Goal: Feedback & Contribution: Submit feedback/report problem

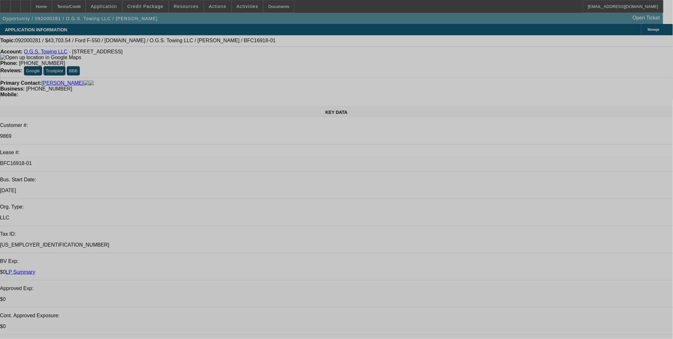
select select "0"
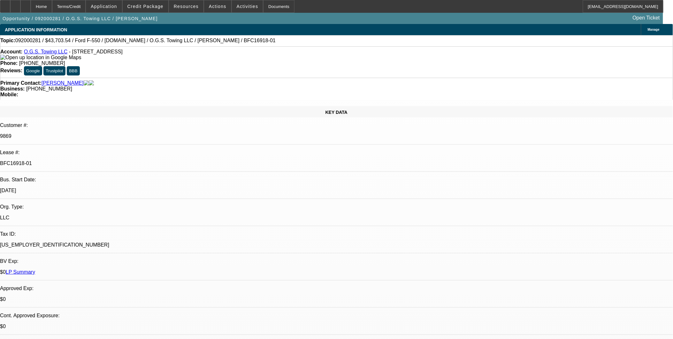
select select "0"
select select "0.1"
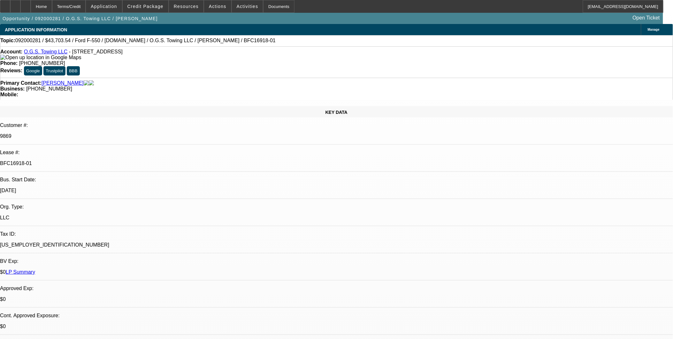
select select "0"
select select "0.1"
select select "0"
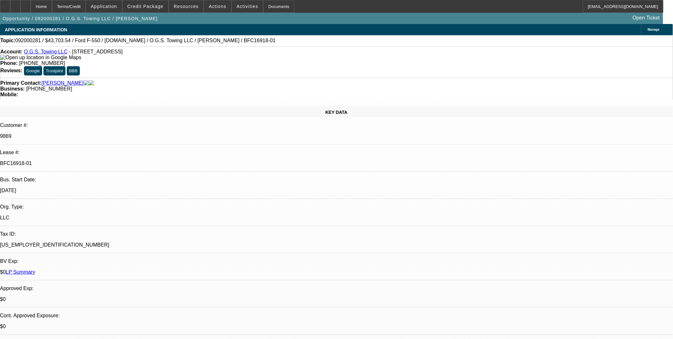
select select "1"
select select "6"
select select "1"
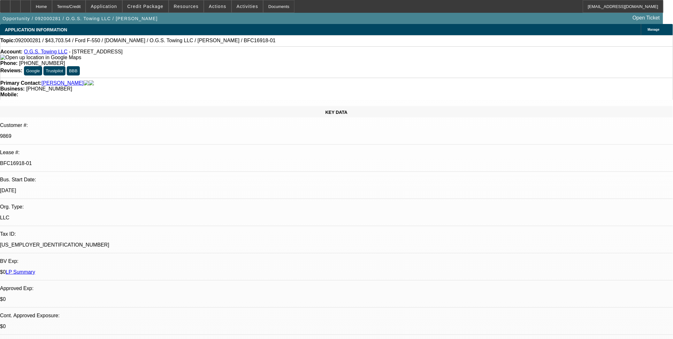
select select "6"
select select "1"
select select "6"
select select "1"
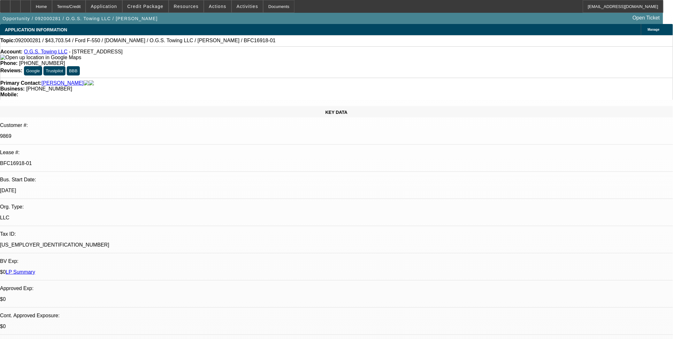
select select "1"
select select "6"
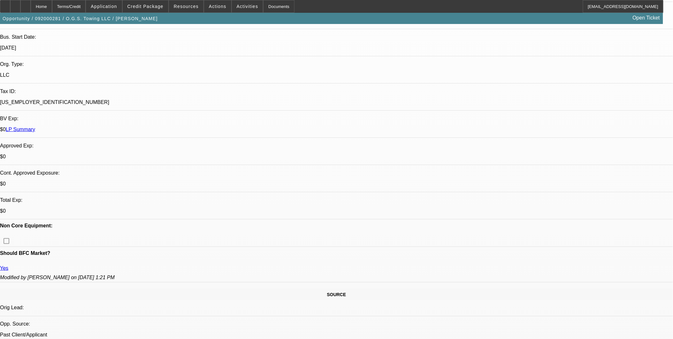
scroll to position [142, 0]
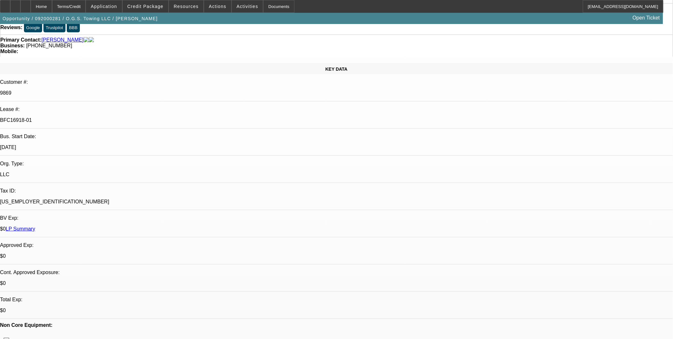
scroll to position [0, 0]
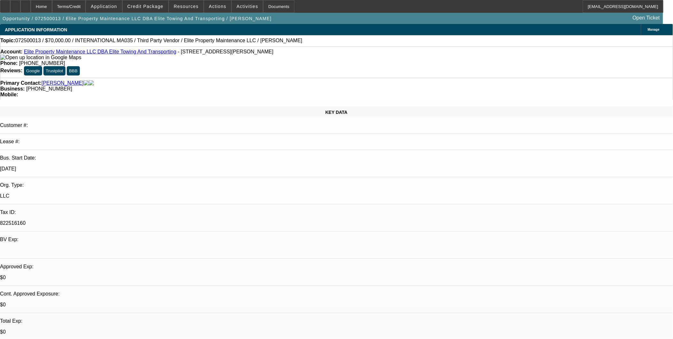
select select "0"
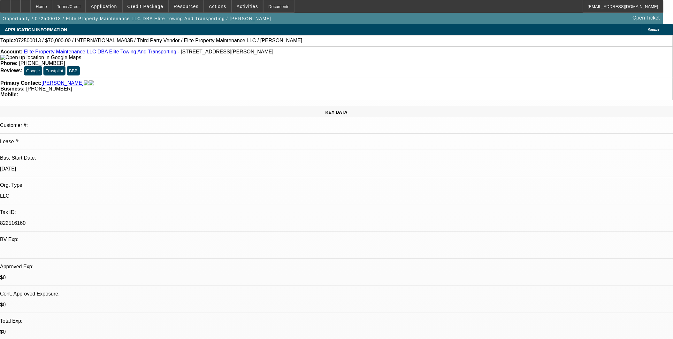
select select "0"
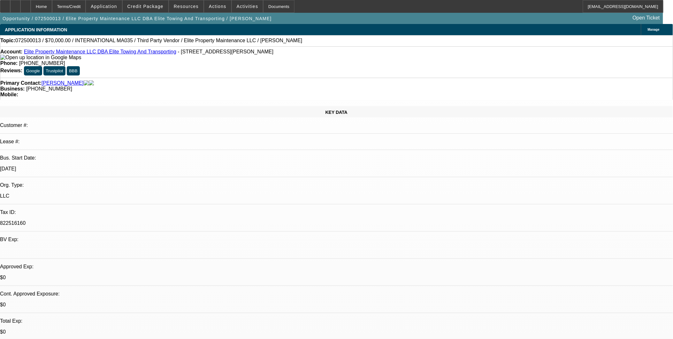
select select "0"
select select "1"
select select "6"
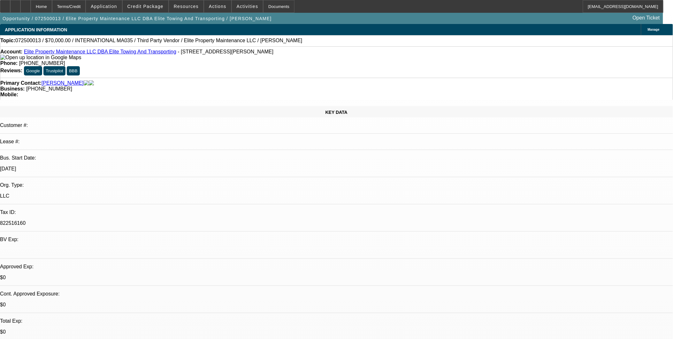
select select "1"
select select "3"
select select "6"
select select "1"
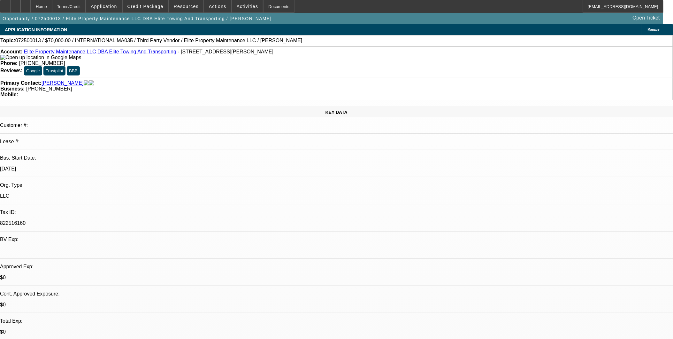
select select "6"
select select "1"
select select "2"
select select "6"
click at [222, 7] on span at bounding box center [217, 6] width 27 height 15
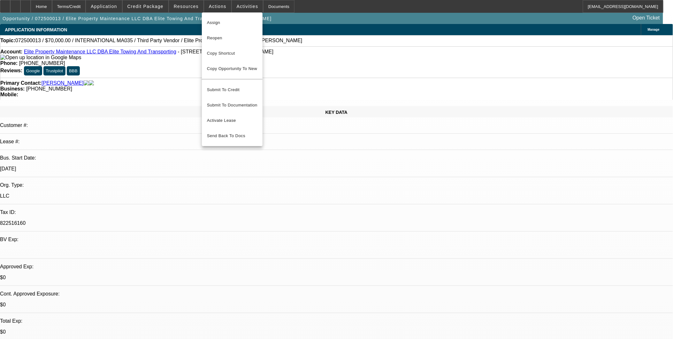
click at [316, 62] on div at bounding box center [336, 169] width 673 height 339
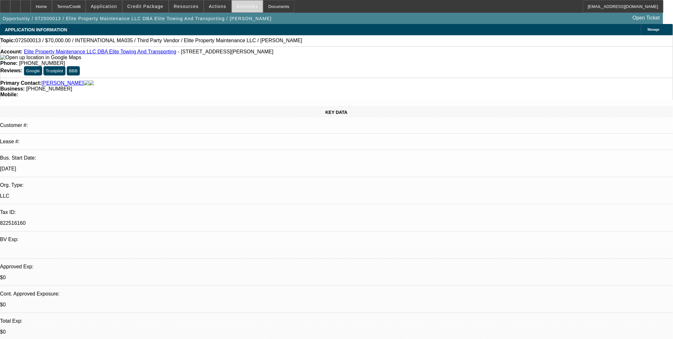
click at [243, 4] on span "Activities" at bounding box center [248, 6] width 22 height 5
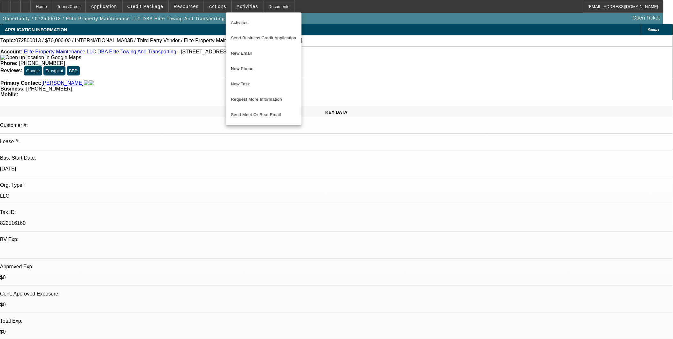
click at [187, 79] on div at bounding box center [336, 169] width 673 height 339
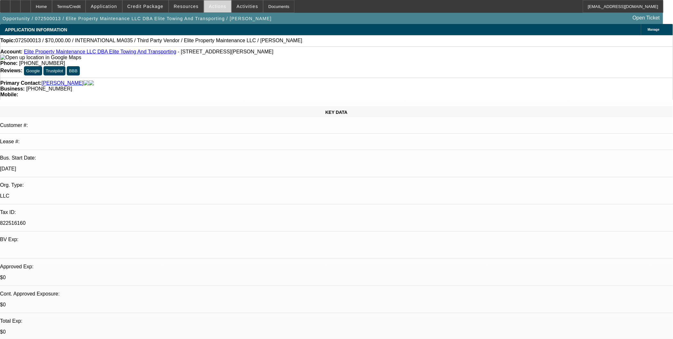
click at [212, 4] on span "Actions" at bounding box center [218, 6] width 18 height 5
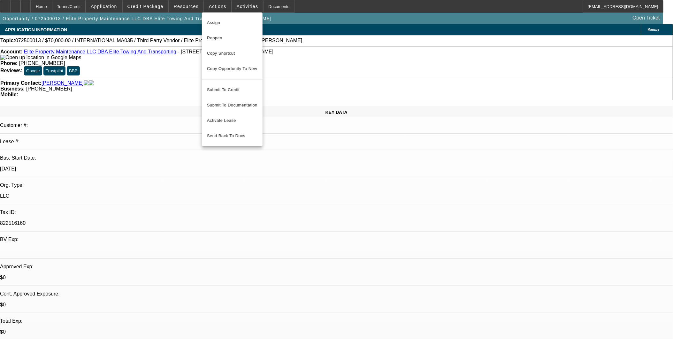
click at [164, 64] on div at bounding box center [336, 169] width 673 height 339
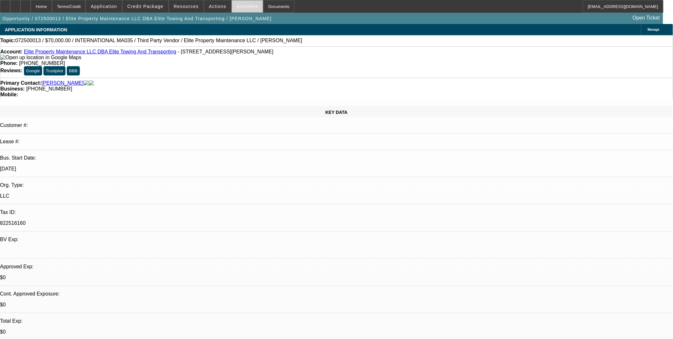
click at [235, 10] on span at bounding box center [247, 6] width 31 height 15
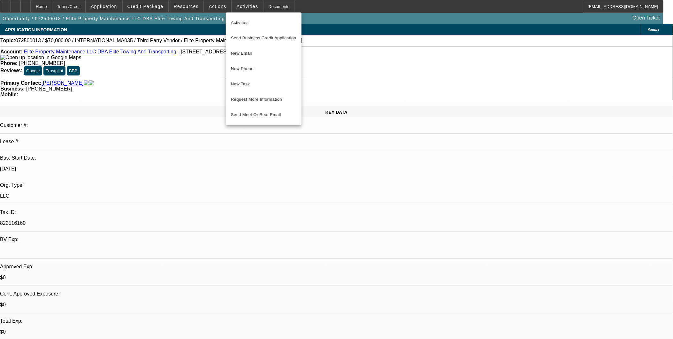
click at [158, 88] on div at bounding box center [336, 169] width 673 height 339
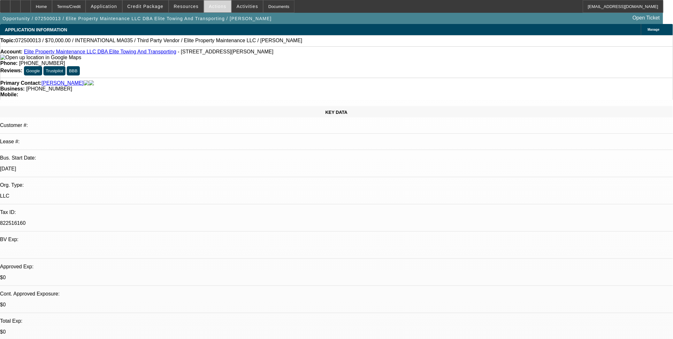
click at [205, 10] on span at bounding box center [217, 6] width 27 height 15
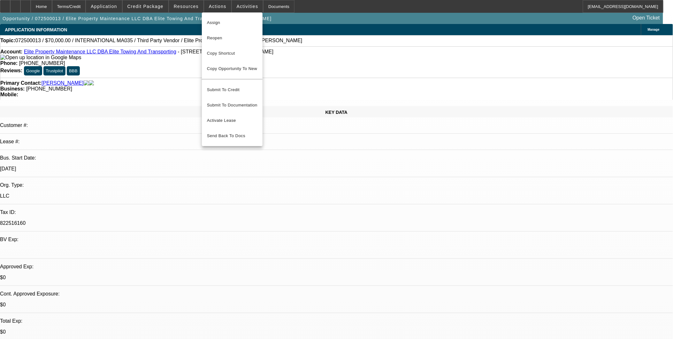
click at [340, 54] on div at bounding box center [336, 169] width 673 height 339
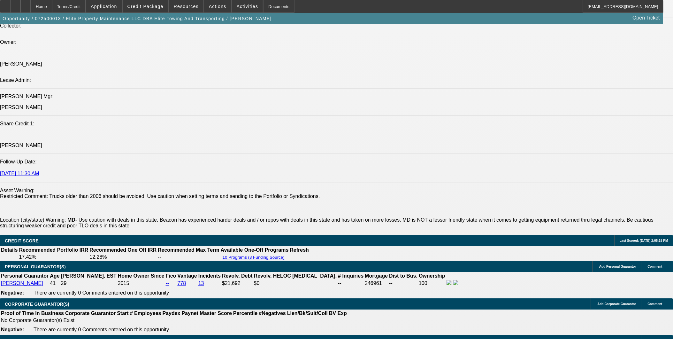
scroll to position [781, 0]
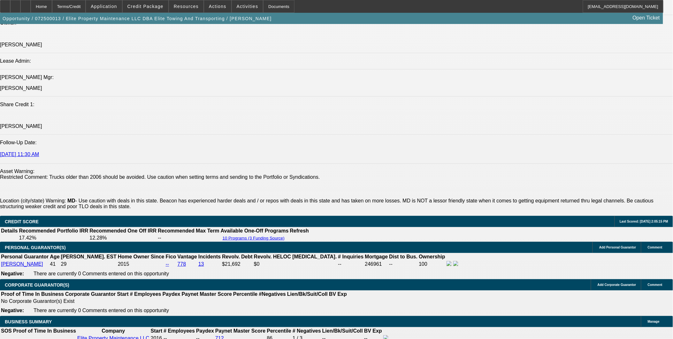
click at [31, 7] on div at bounding box center [25, 6] width 10 height 13
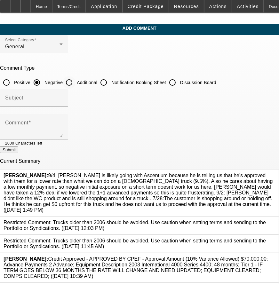
click at [75, 85] on input "Additional" at bounding box center [69, 82] width 13 height 13
radio input "true"
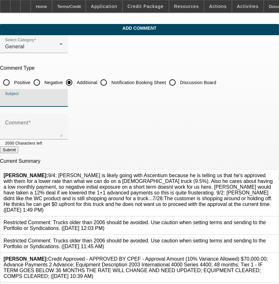
click at [63, 100] on input "Subject" at bounding box center [34, 101] width 58 height 8
type input "Notes"
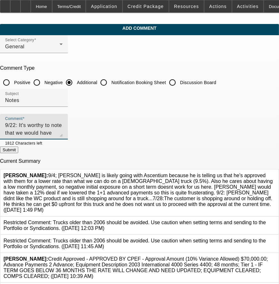
click at [63, 132] on textarea "9/22: It's worthy to note that we would have won this deal if Channel accepted …" at bounding box center [34, 128] width 58 height 15
click at [48, 130] on textarea "9/22: It's worthy to note that we would have won this deal if Channel accepted …" at bounding box center [34, 128] width 58 height 15
type textarea "9/22: It's worthy to note that we would have won this deal if Channel accepted …"
click at [18, 151] on button "Submit" at bounding box center [9, 149] width 18 height 7
radio input "true"
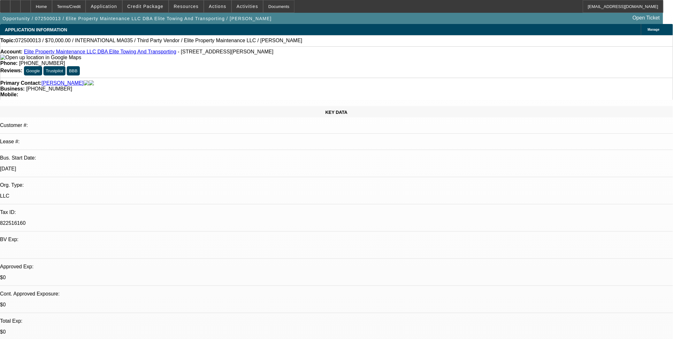
select select "0"
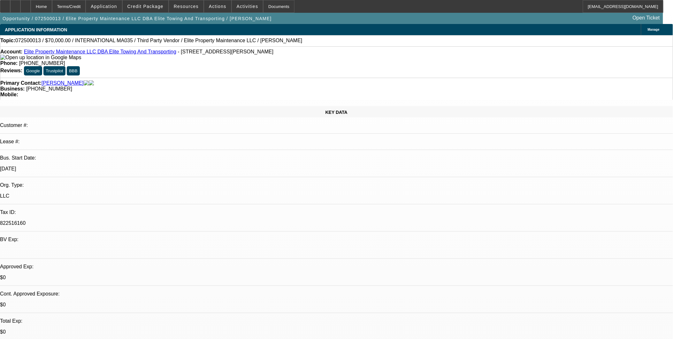
select select "0"
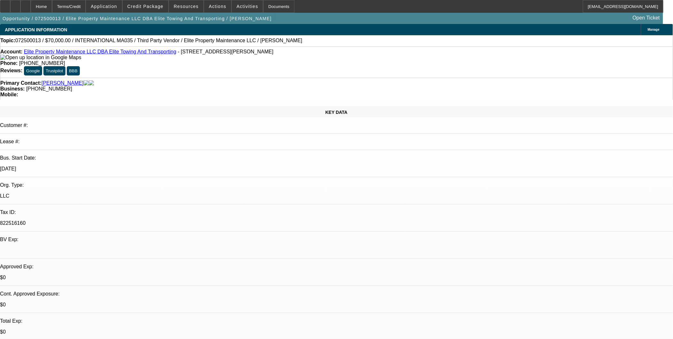
select select "0"
select select "1"
select select "6"
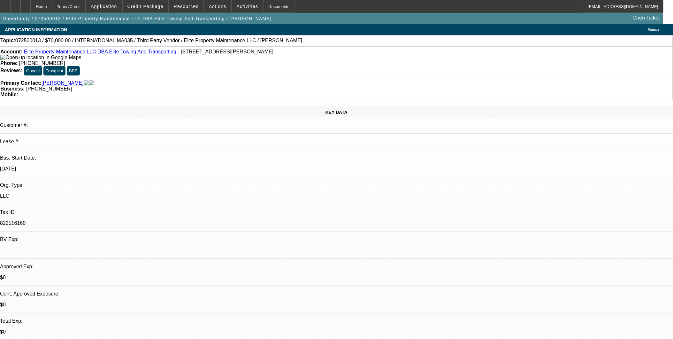
select select "1"
select select "3"
select select "6"
select select "1"
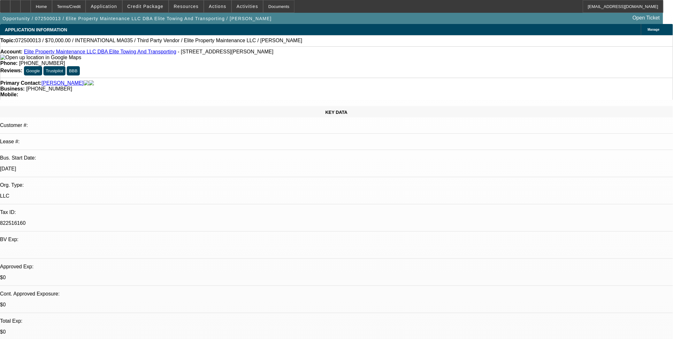
select select "6"
select select "1"
select select "2"
select select "6"
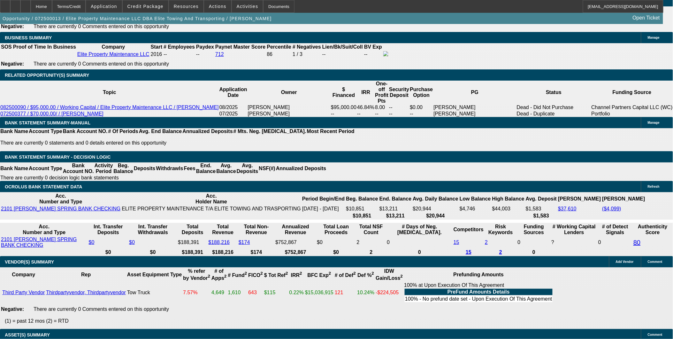
scroll to position [1065, 0]
